Goal: Task Accomplishment & Management: Manage account settings

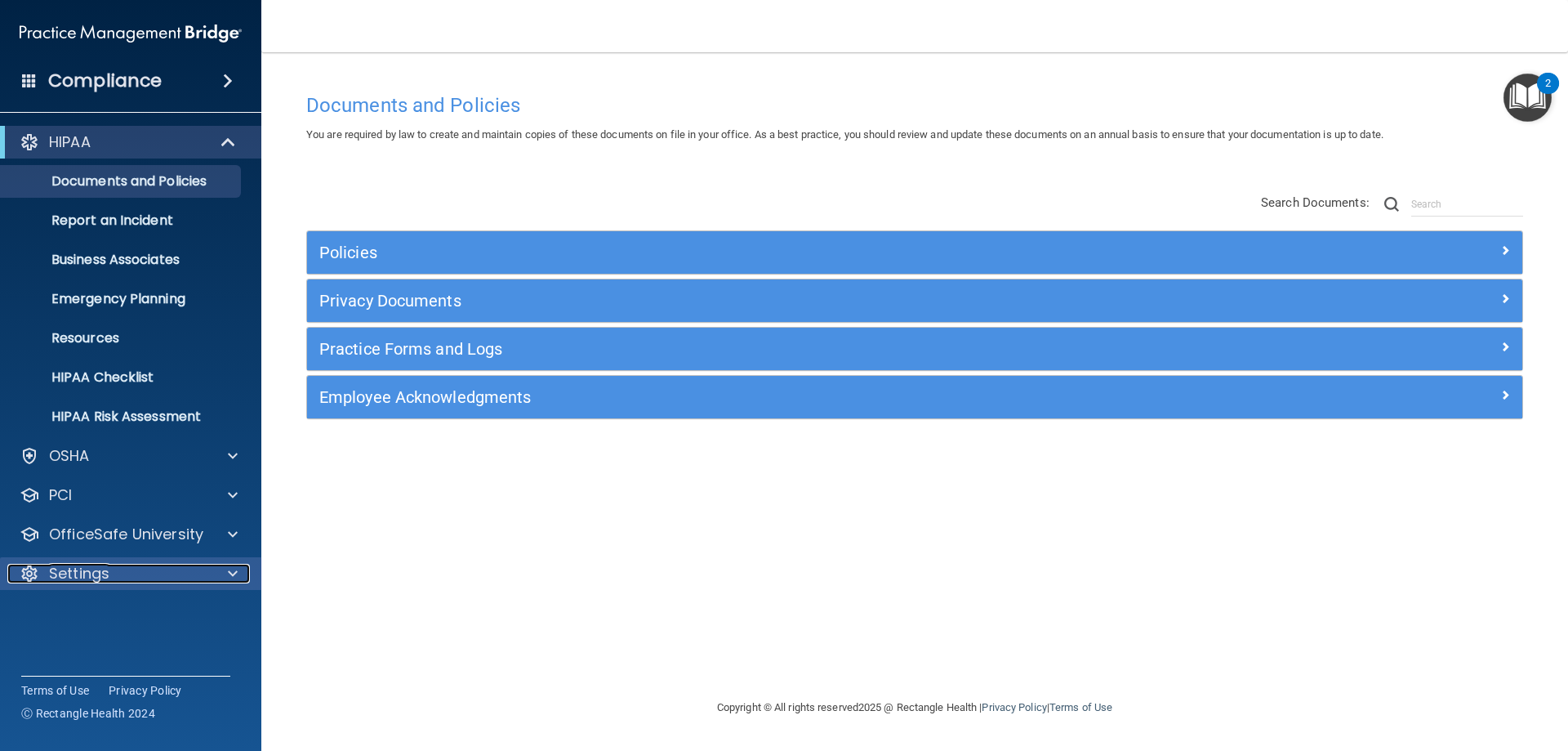
click at [104, 575] on p "Settings" at bounding box center [79, 574] width 61 height 20
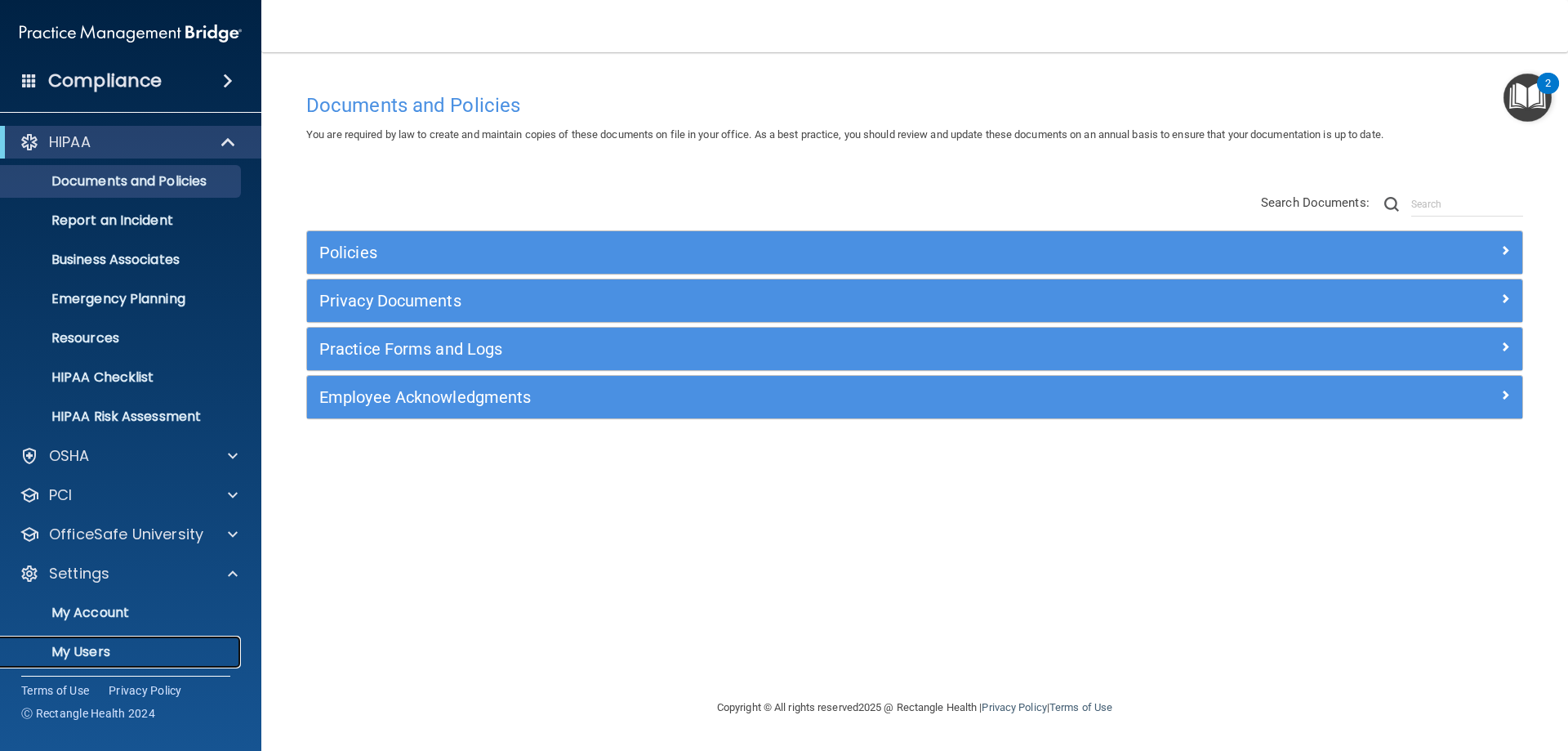
click at [97, 645] on p "My Users" at bounding box center [122, 651] width 223 height 16
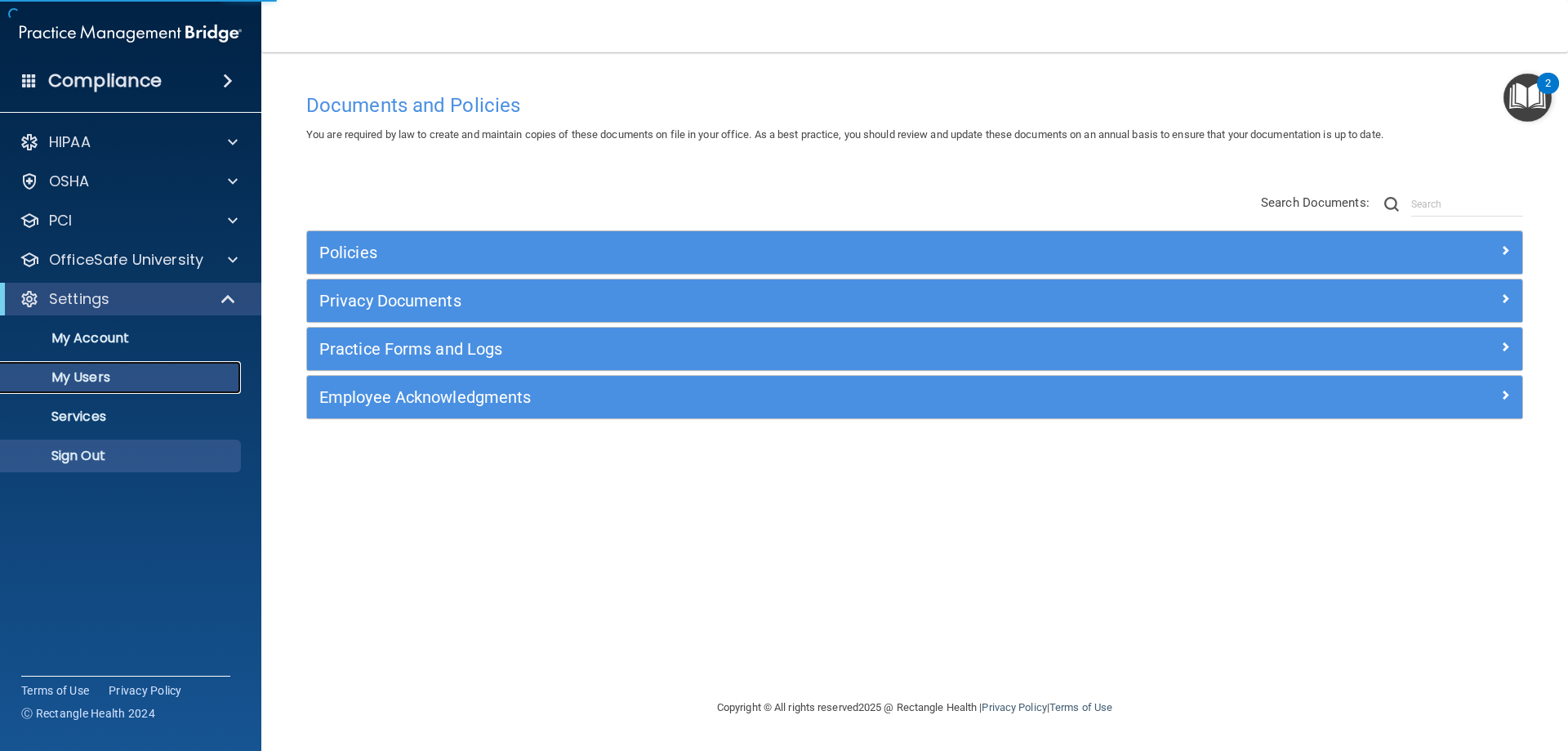
select select "20"
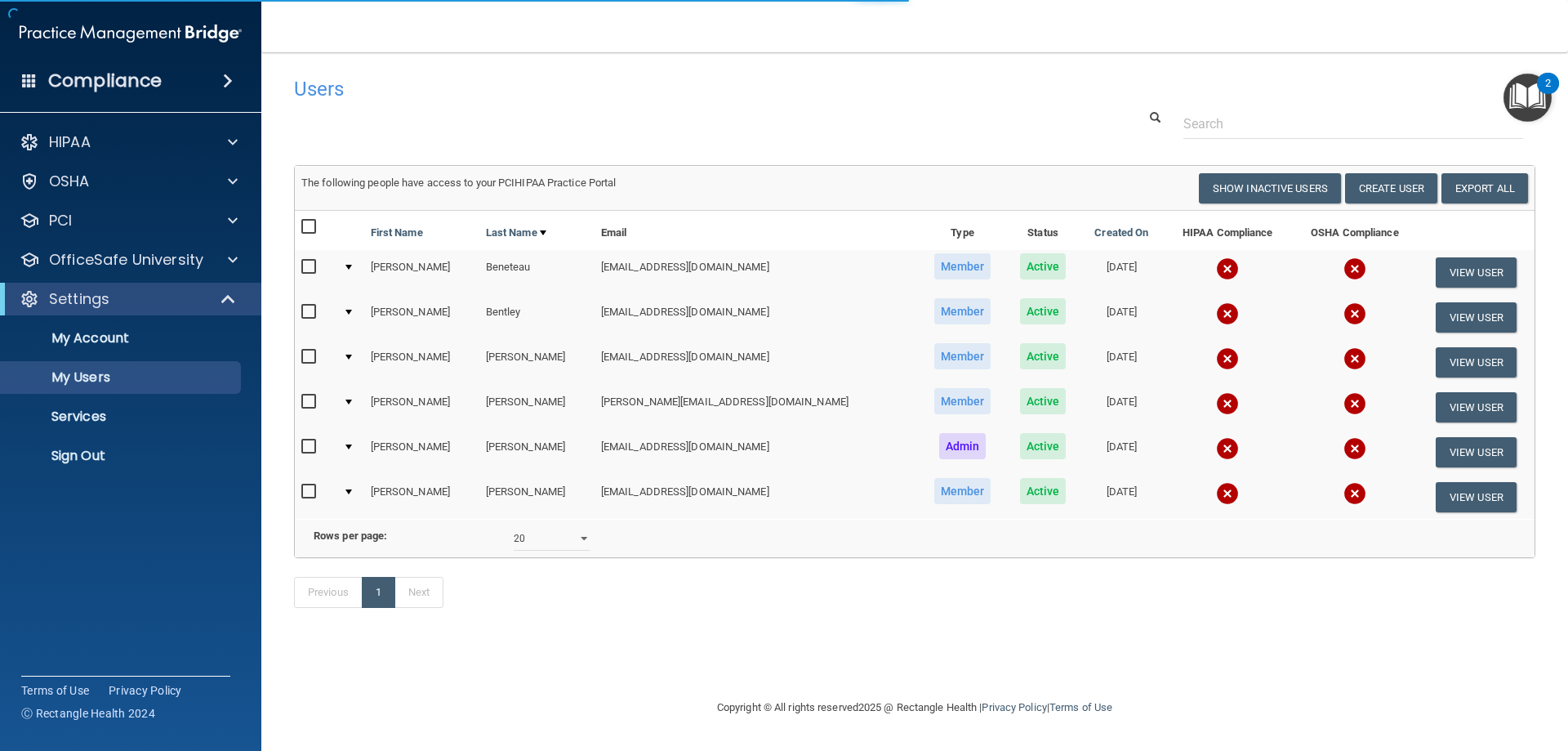
click at [312, 266] on input "checkbox" at bounding box center [311, 267] width 19 height 13
checkbox input "true"
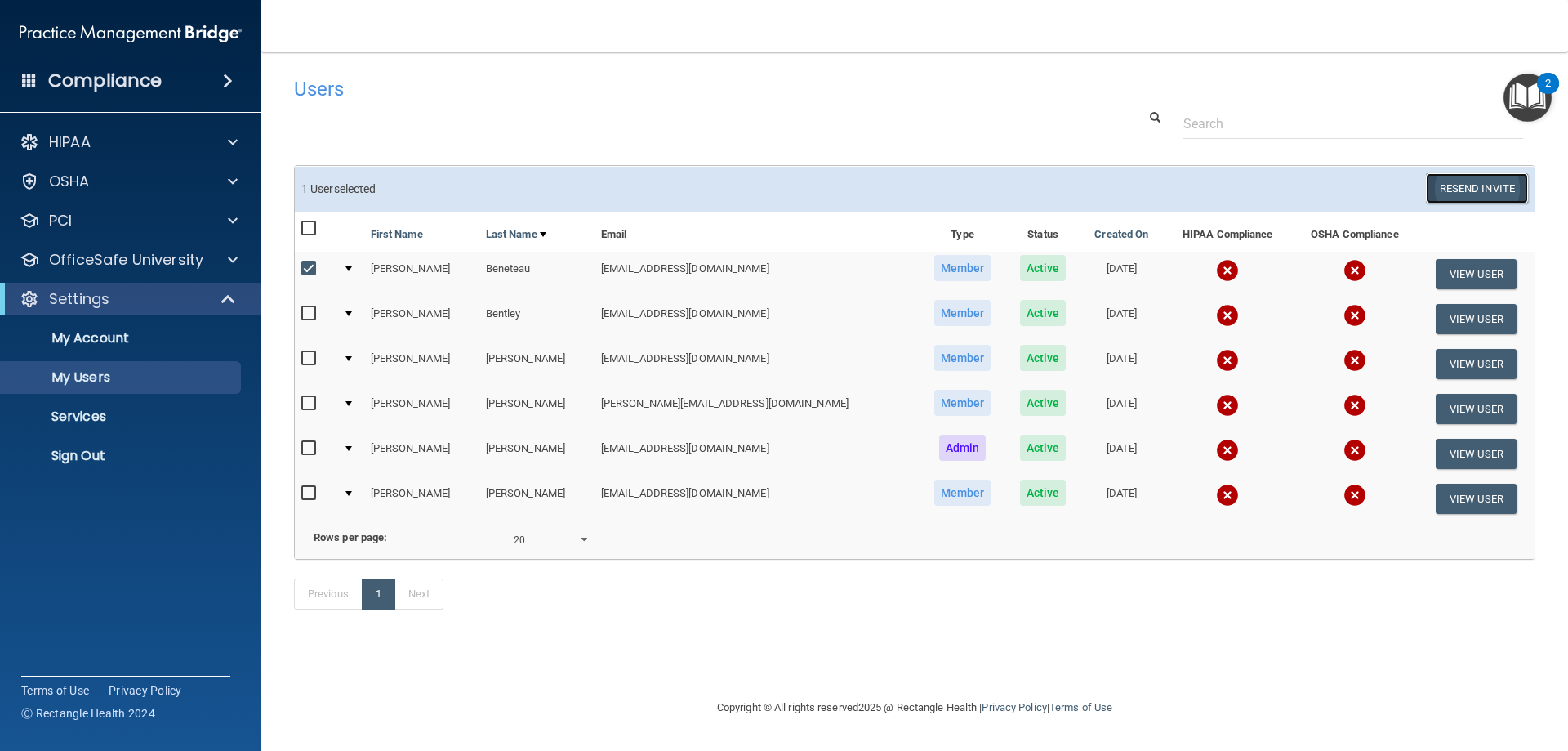
click at [1493, 184] on button "Resend Invite" at bounding box center [1476, 188] width 103 height 30
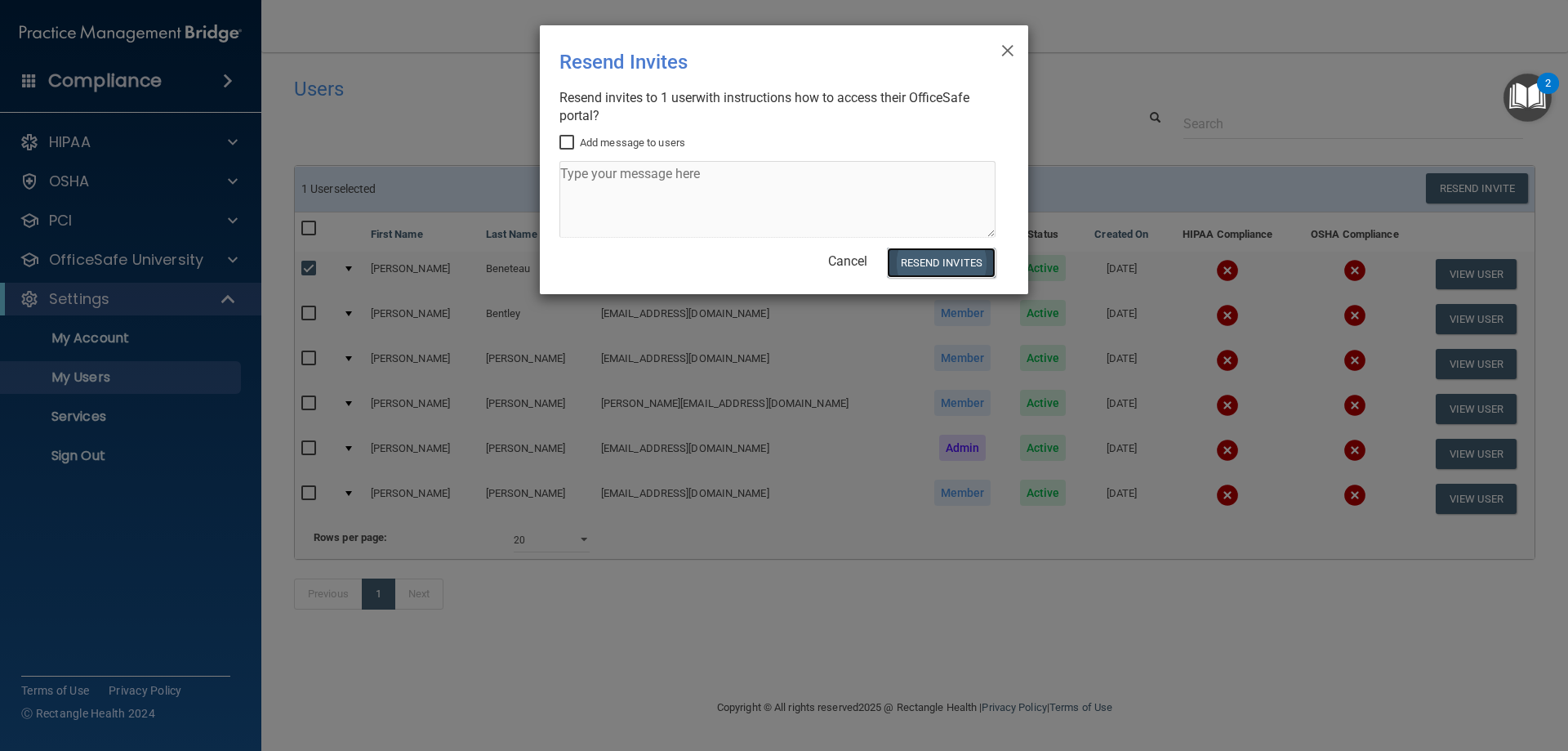
click at [935, 255] on button "Resend Invites" at bounding box center [941, 263] width 109 height 30
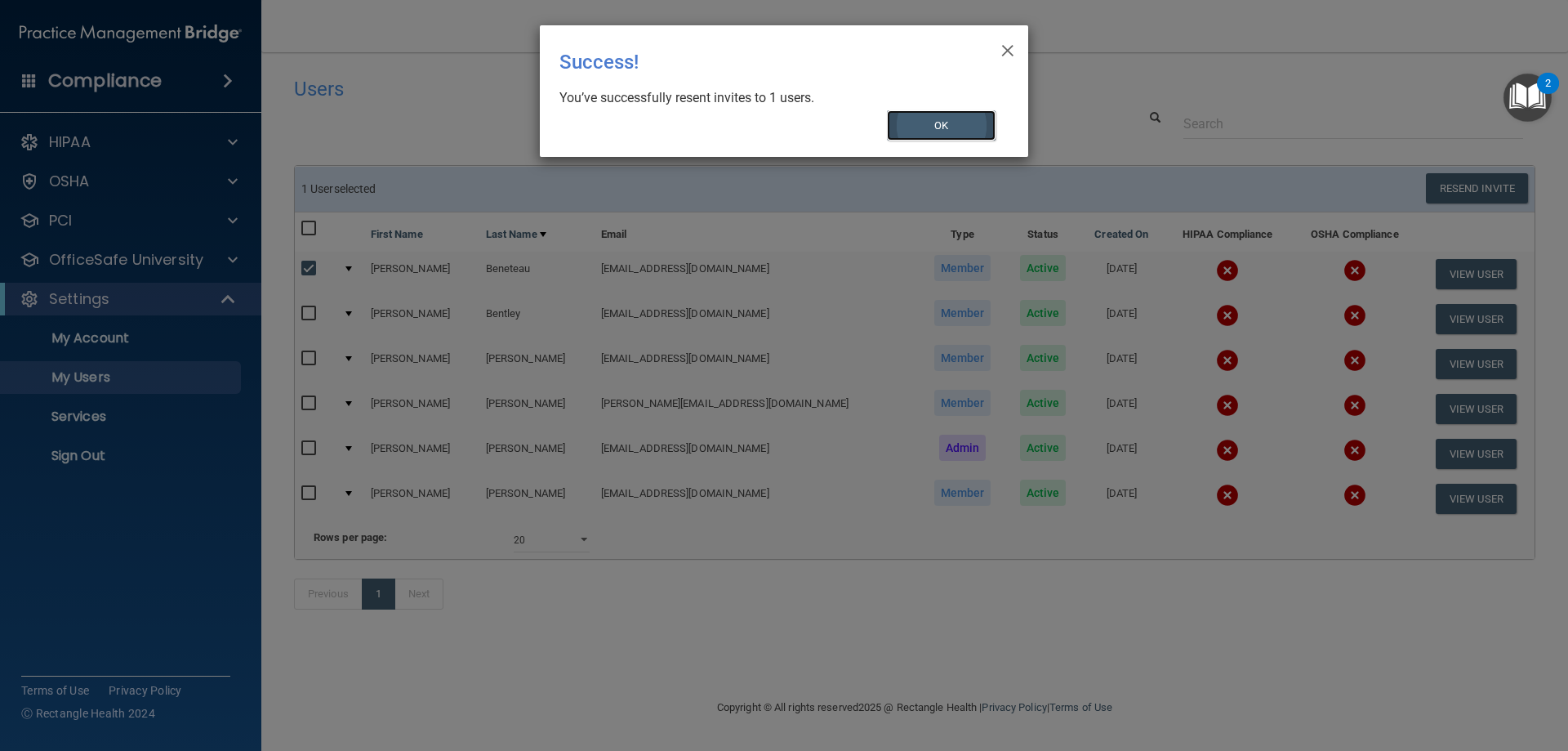
click at [962, 119] on button "OK" at bounding box center [942, 125] width 110 height 30
